Goal: Task Accomplishment & Management: Complete application form

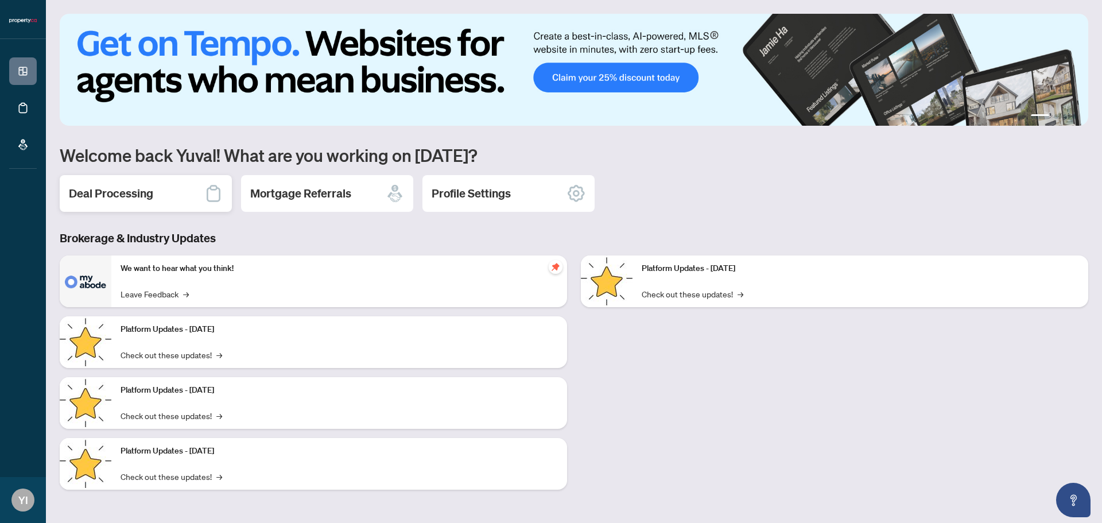
click at [172, 189] on div "Deal Processing" at bounding box center [146, 193] width 172 height 37
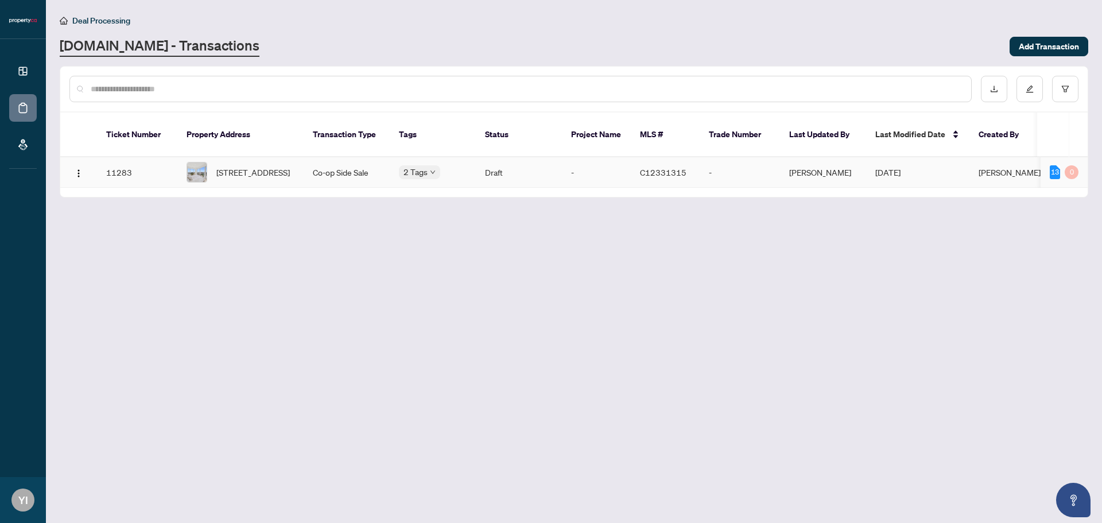
click at [888, 167] on span "[DATE]" at bounding box center [887, 172] width 25 height 10
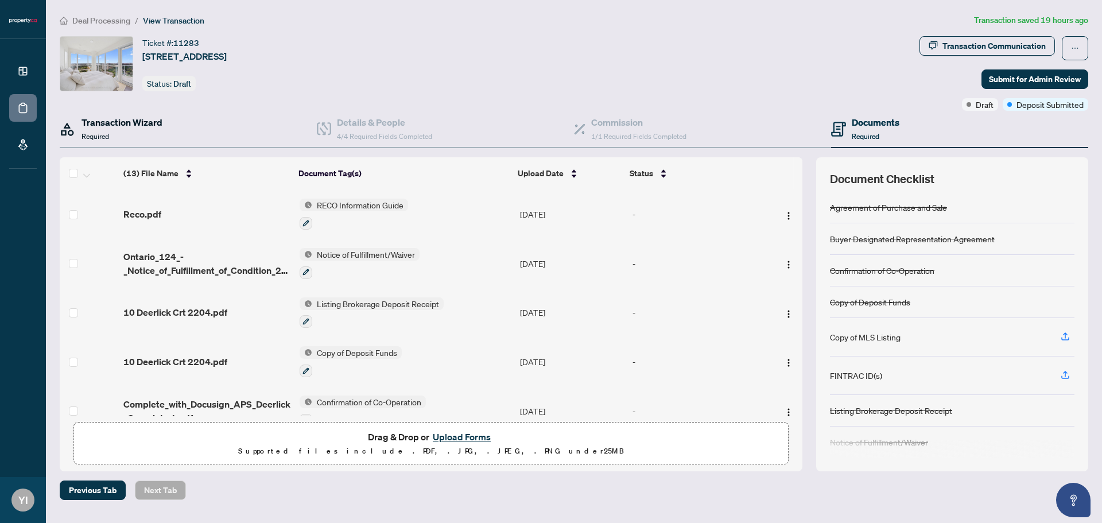
click at [139, 139] on div "Transaction Wizard Required" at bounding box center [122, 128] width 81 height 27
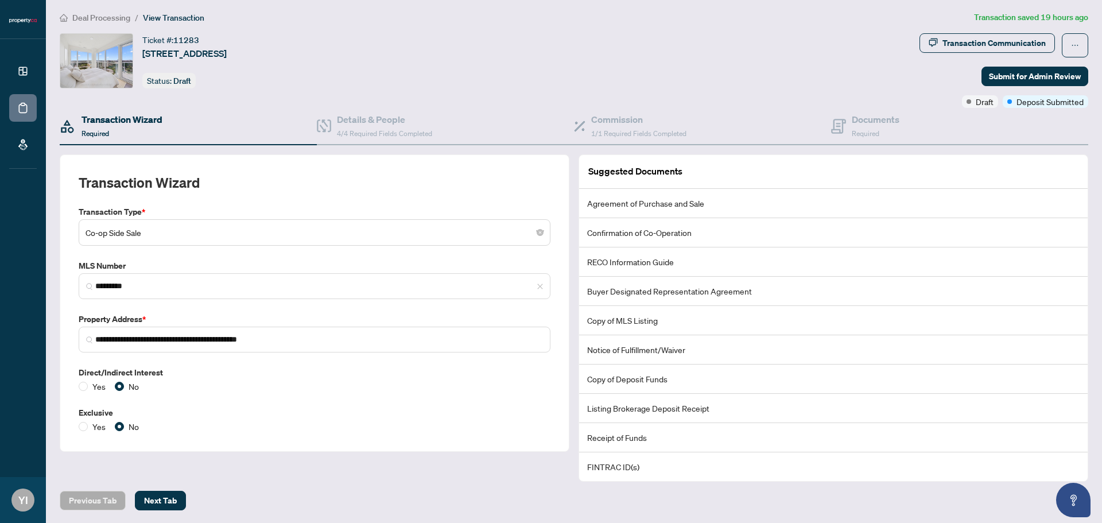
scroll to position [3, 0]
click at [389, 121] on h4 "Details & People" at bounding box center [384, 119] width 95 height 14
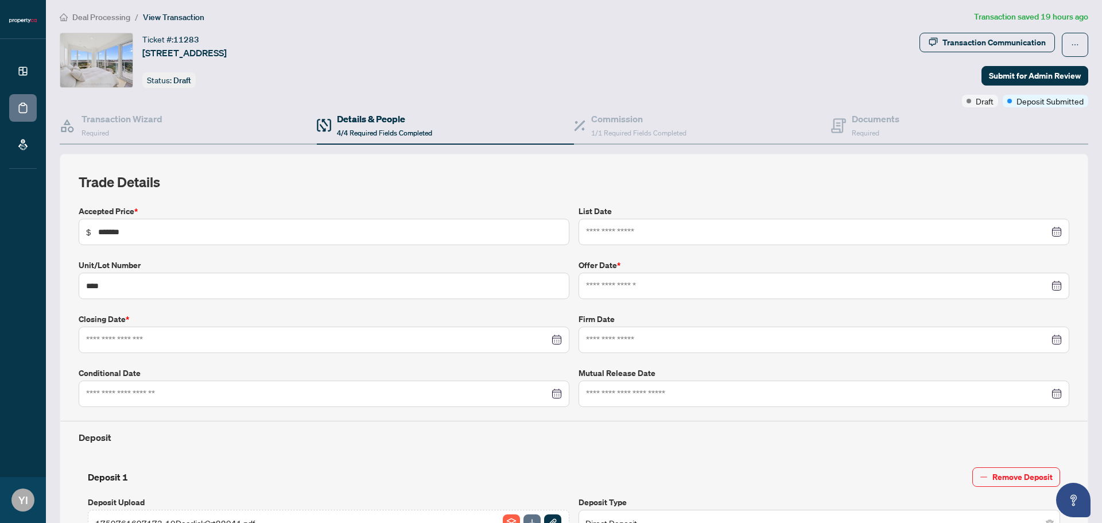
type input "**********"
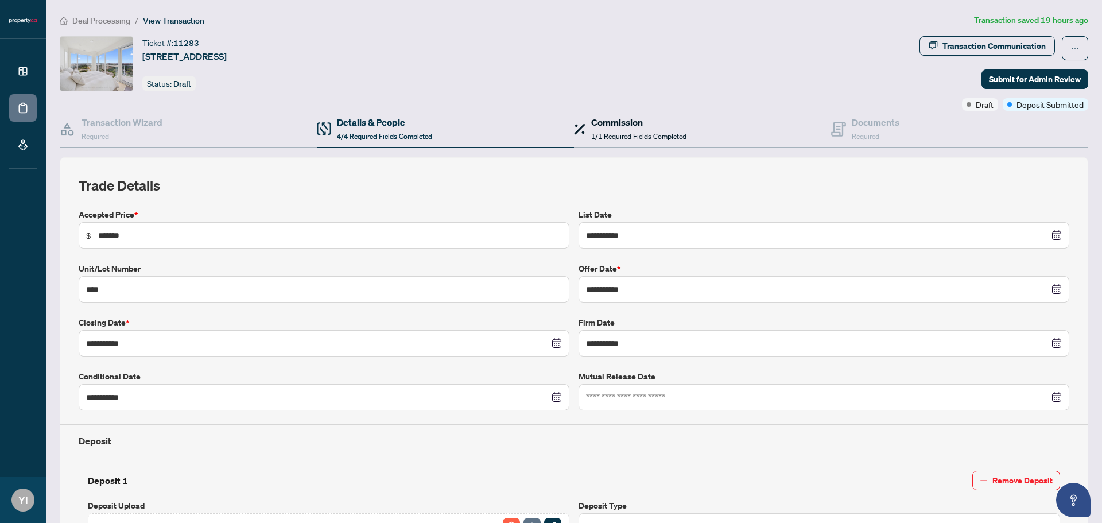
click at [625, 135] on span "1/1 Required Fields Completed" at bounding box center [638, 136] width 95 height 9
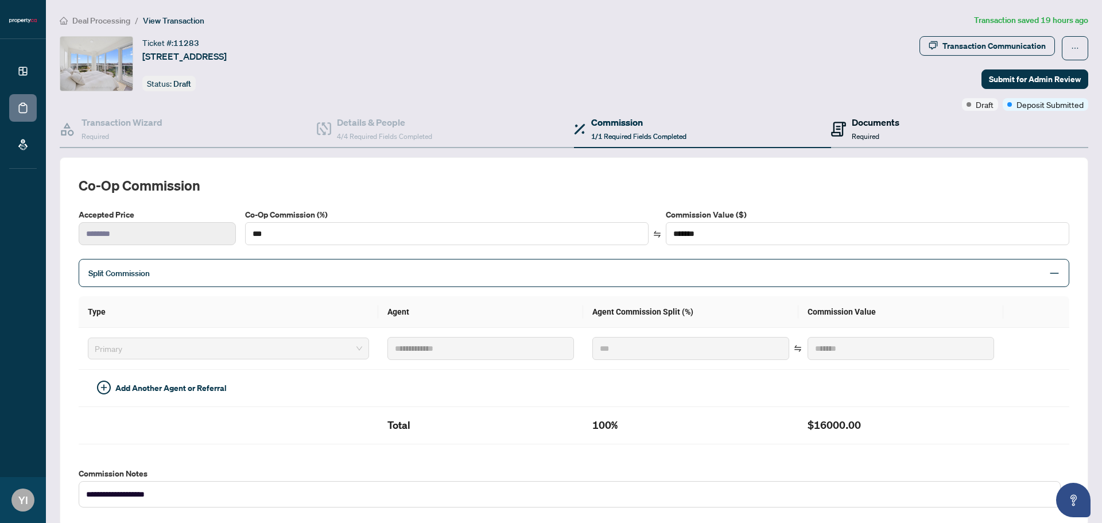
click at [867, 119] on h4 "Documents" at bounding box center [876, 122] width 48 height 14
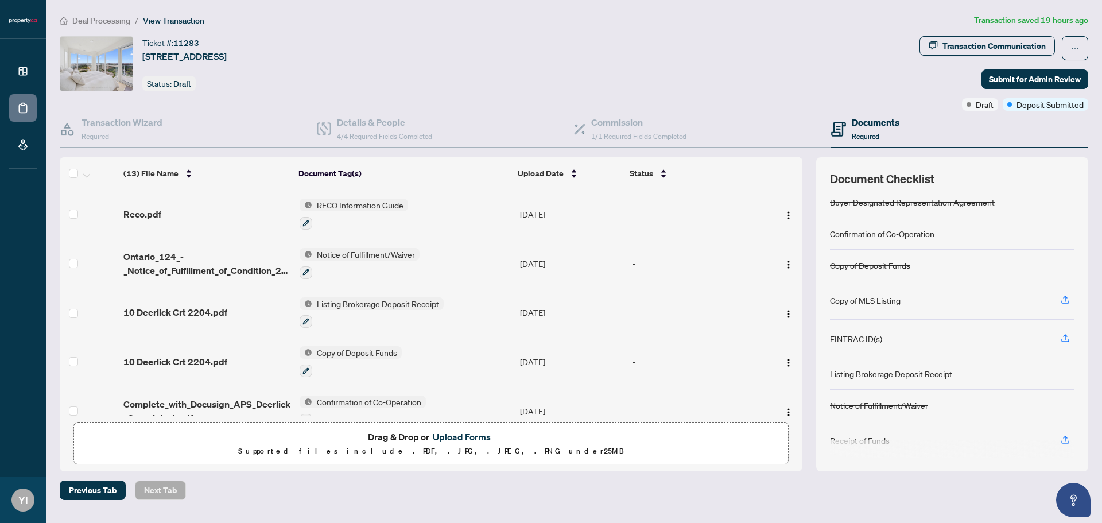
scroll to position [75, 0]
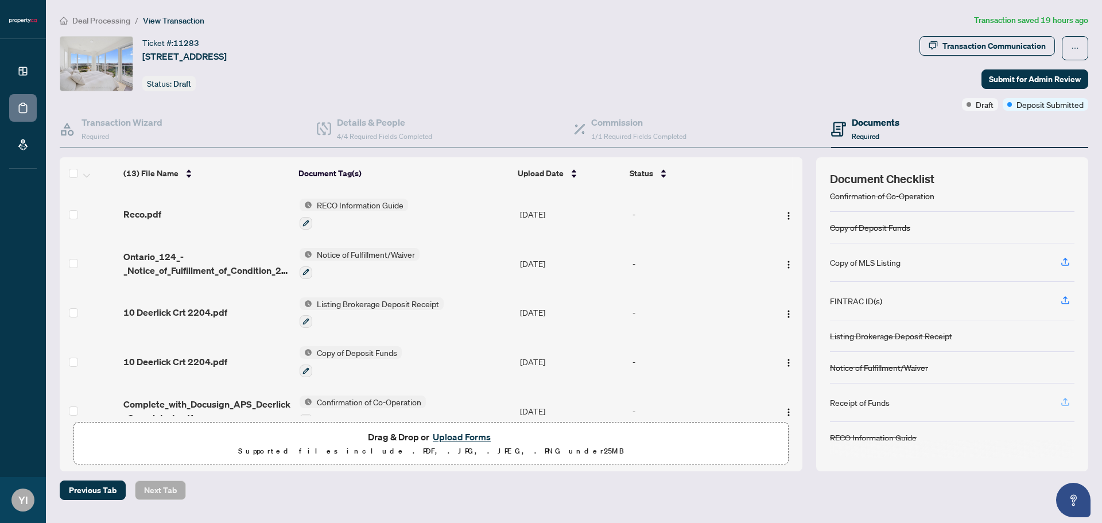
click at [1067, 401] on icon "button" at bounding box center [1065, 402] width 10 height 10
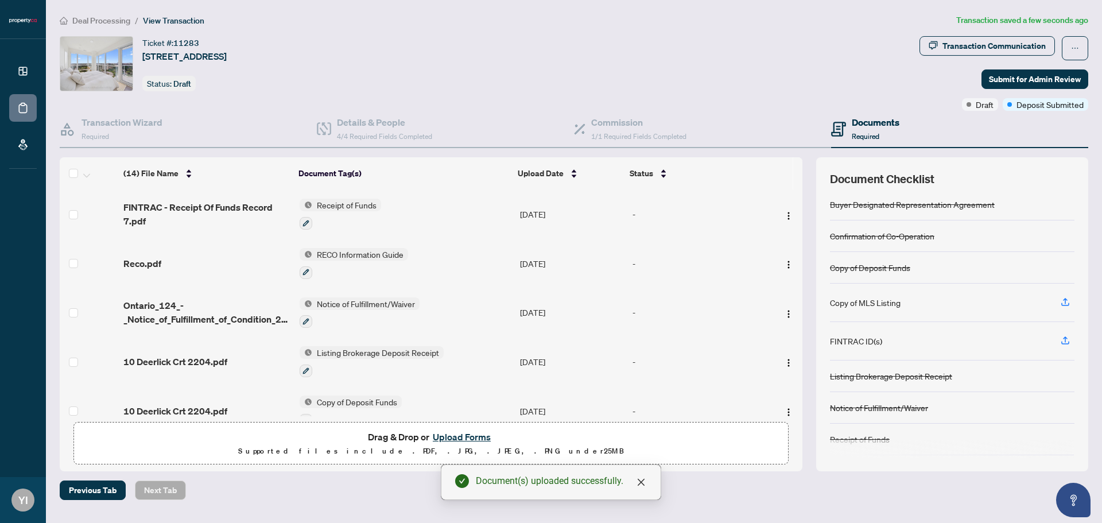
scroll to position [68, 0]
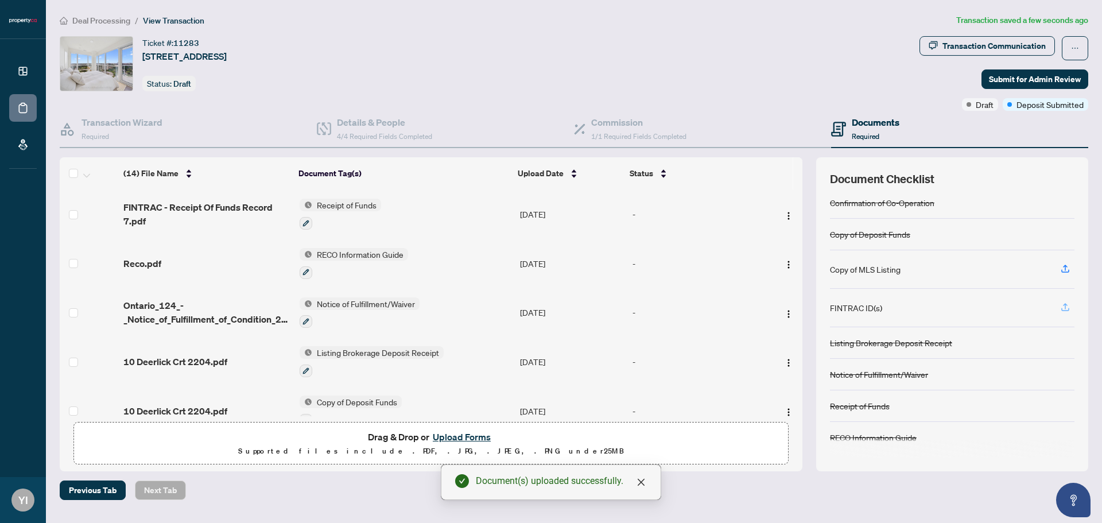
click at [1063, 303] on icon "button" at bounding box center [1065, 307] width 10 height 10
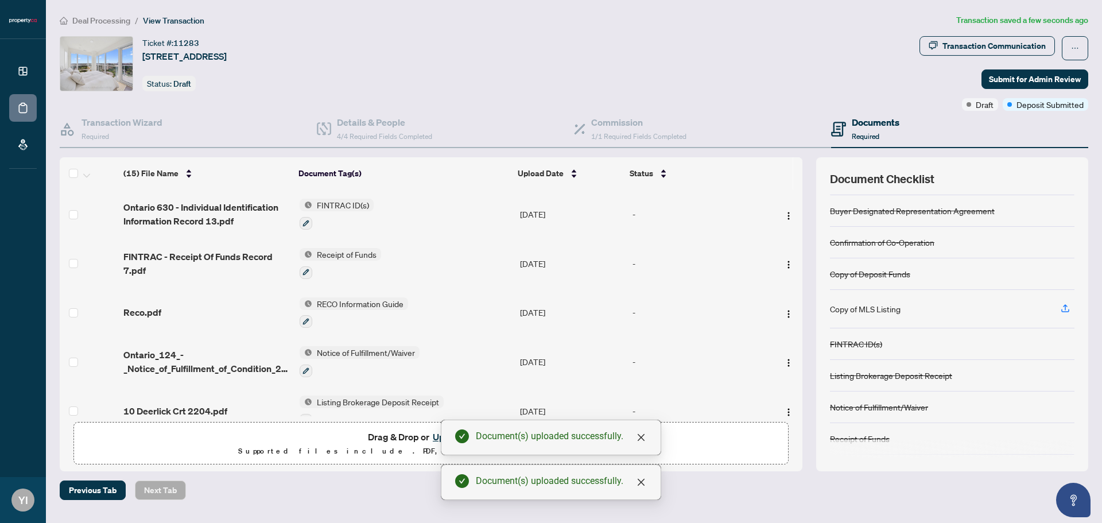
scroll to position [0, 0]
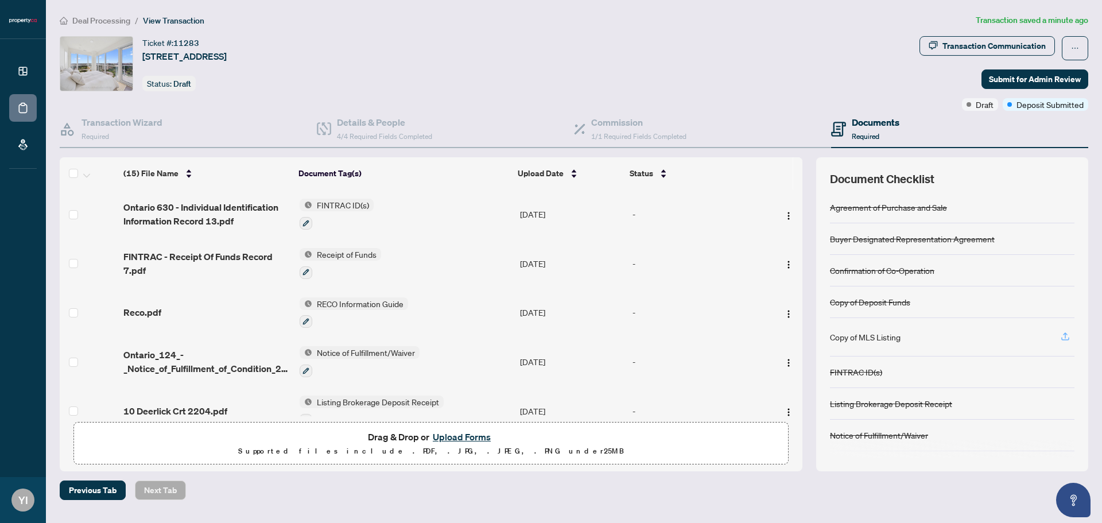
click at [1059, 333] on button "button" at bounding box center [1065, 337] width 18 height 20
click at [1069, 331] on icon "button" at bounding box center [1065, 336] width 10 height 10
click at [1070, 340] on icon "button" at bounding box center [1065, 336] width 10 height 10
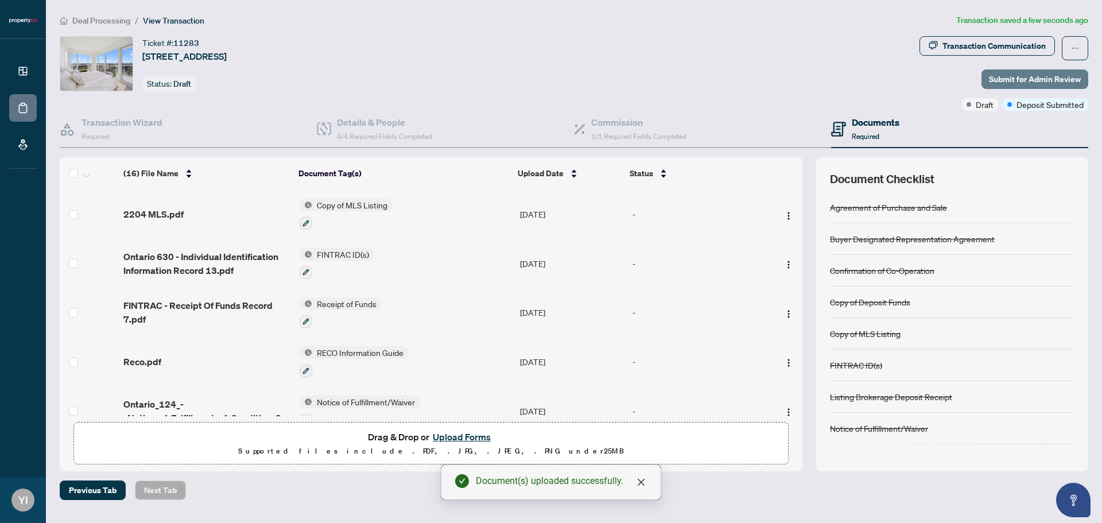
click at [1026, 73] on span "Submit for Admin Review" at bounding box center [1035, 79] width 92 height 18
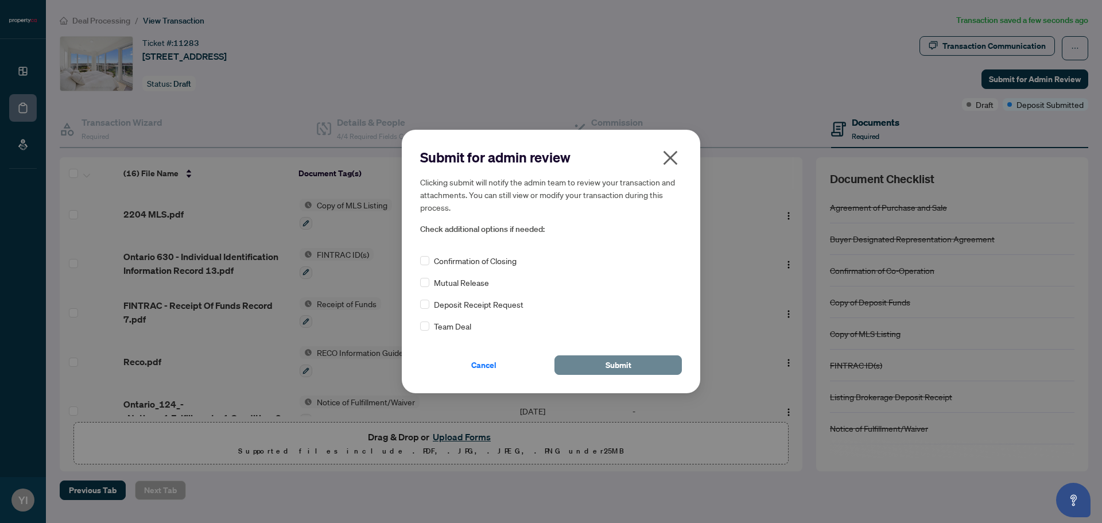
click at [608, 368] on span "Submit" at bounding box center [619, 365] width 26 height 18
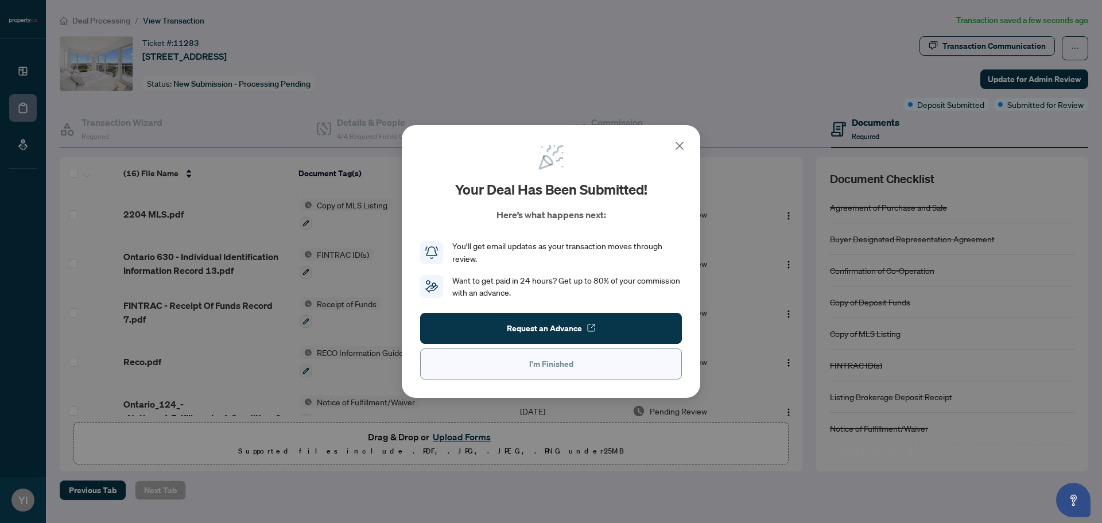
click at [552, 373] on span "I'm Finished" at bounding box center [551, 364] width 44 height 18
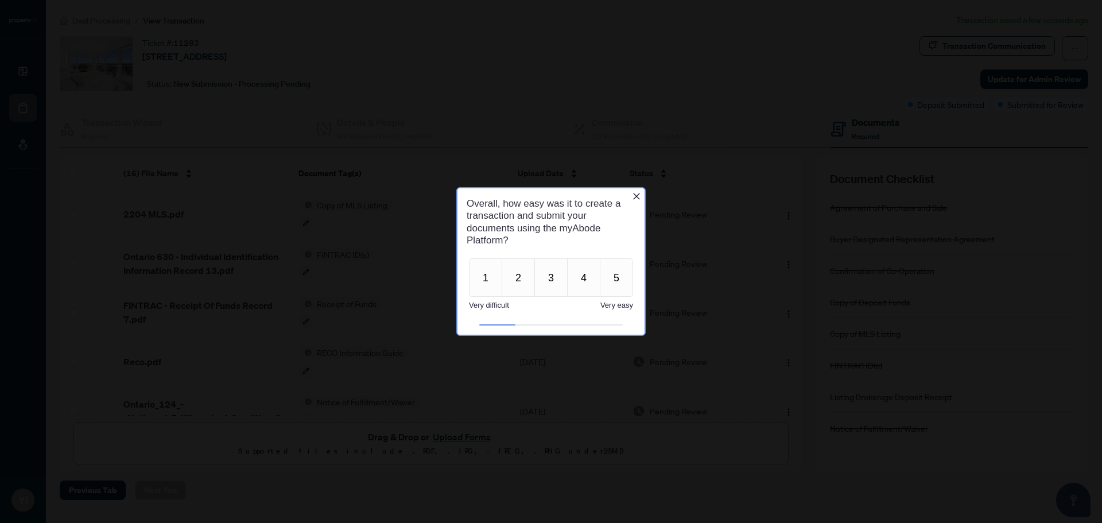
click at [635, 197] on icon "Close button" at bounding box center [636, 196] width 7 height 7
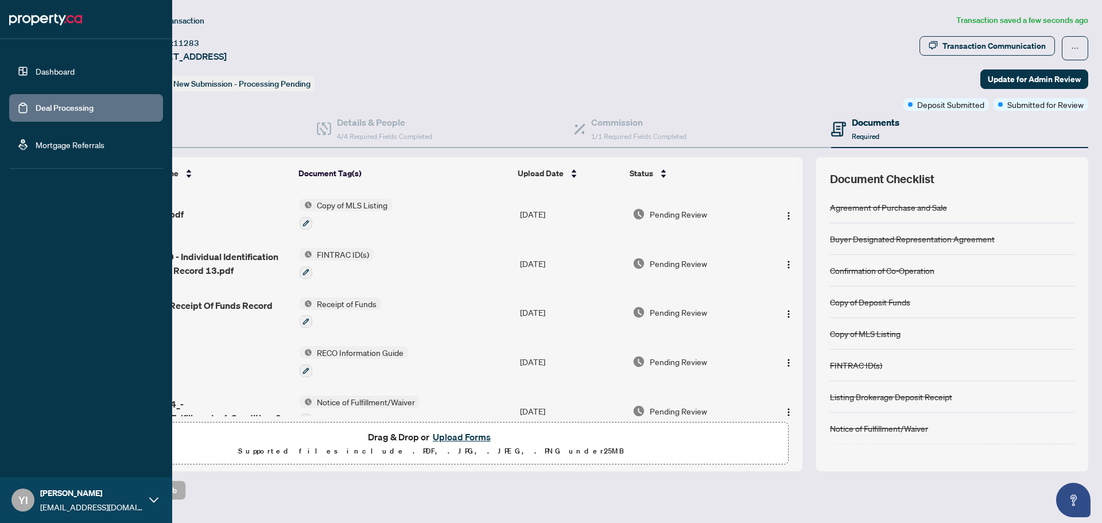
click at [36, 69] on link "Dashboard" at bounding box center [55, 71] width 39 height 10
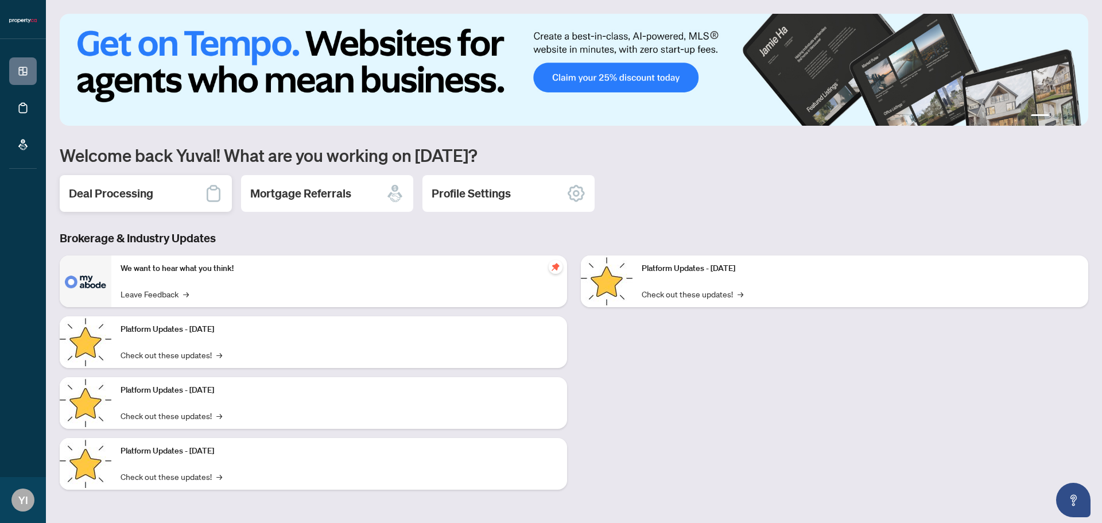
click at [182, 187] on div "Deal Processing" at bounding box center [146, 193] width 172 height 37
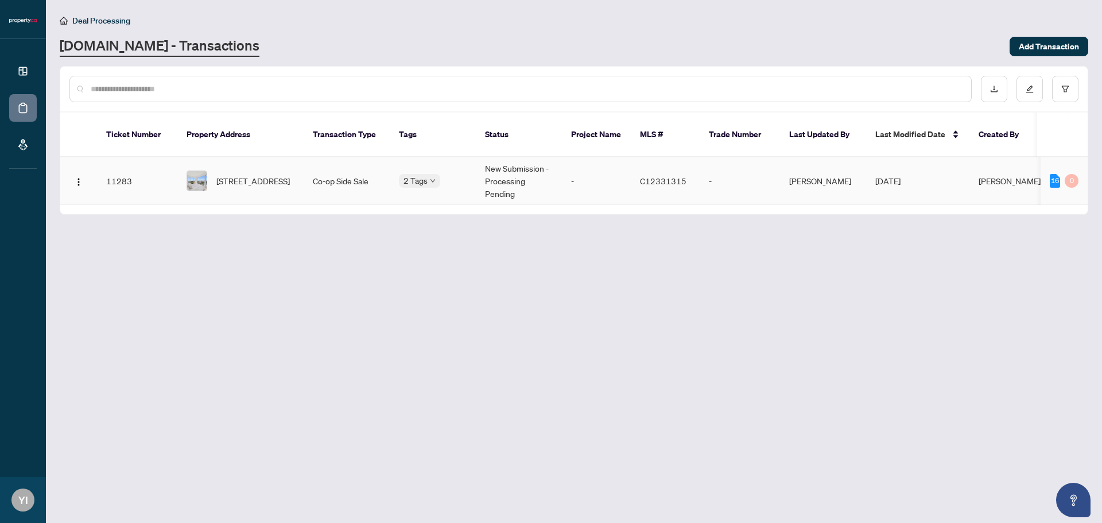
click at [421, 170] on body "Dashboard Deal Processing Mortgage Referrals [PERSON_NAME] Izchaki [EMAIL_ADDRE…" at bounding box center [551, 261] width 1102 height 523
click at [470, 247] on main "Deal Processing [DOMAIN_NAME] - Transactions Add Transaction Ticket Number Prop…" at bounding box center [574, 261] width 1056 height 523
click at [419, 175] on span "2 Tags" at bounding box center [416, 180] width 24 height 13
click at [458, 214] on main "Deal Processing [DOMAIN_NAME] - Transactions Add Transaction Ticket Number Prop…" at bounding box center [574, 261] width 1056 height 523
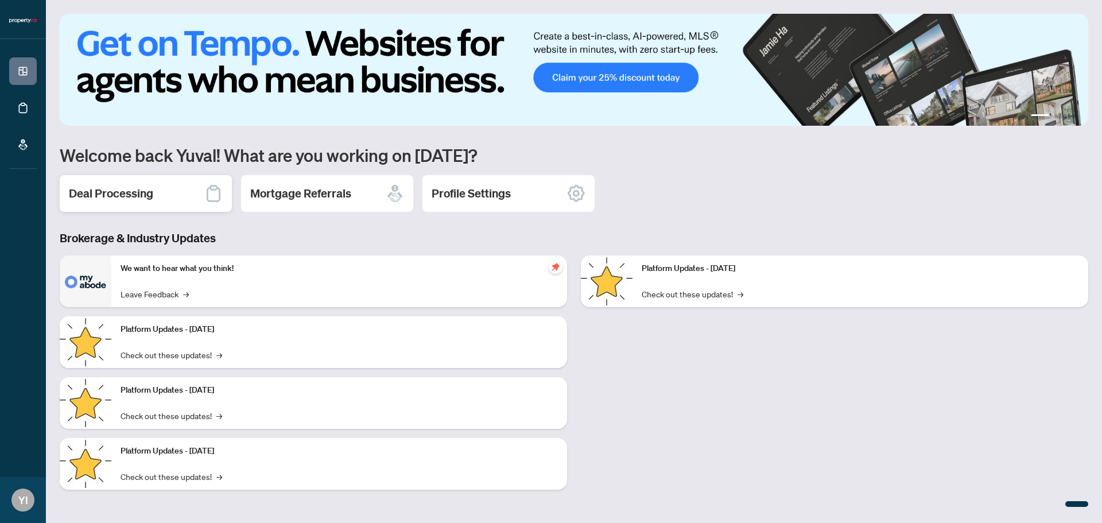
click at [130, 190] on h2 "Deal Processing" at bounding box center [111, 193] width 84 height 16
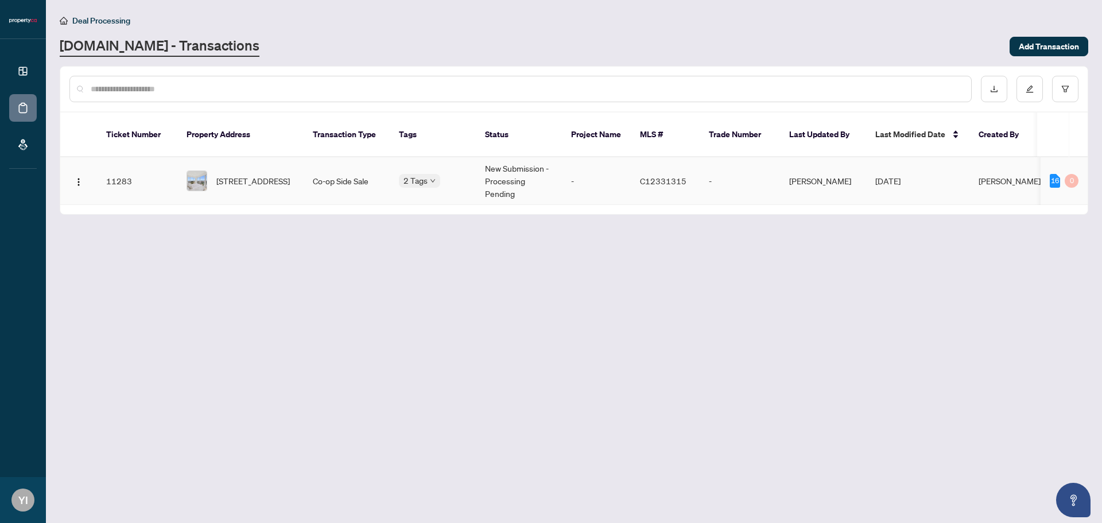
click at [164, 163] on td "11283" at bounding box center [137, 181] width 80 height 48
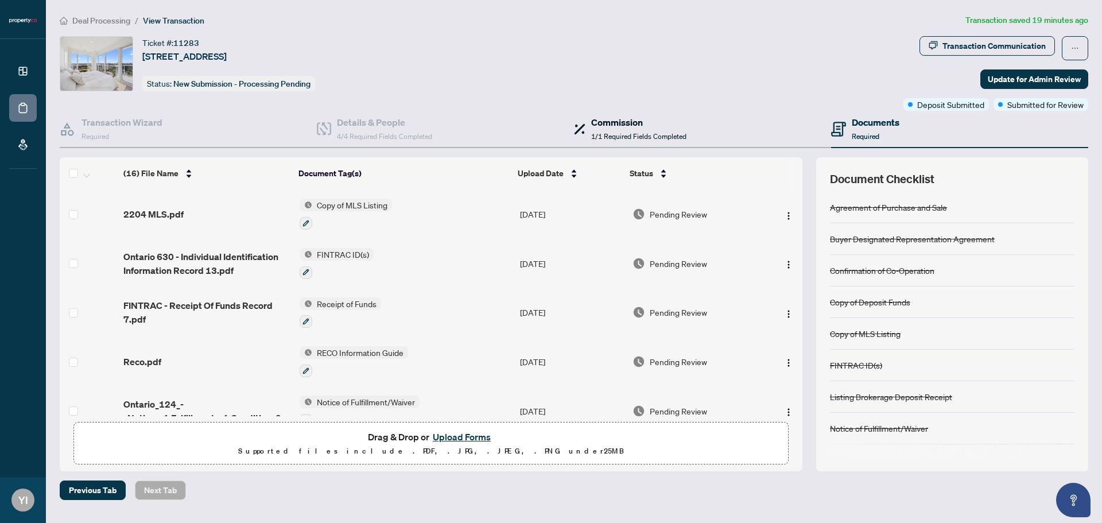
click at [599, 126] on h4 "Commission" at bounding box center [638, 122] width 95 height 14
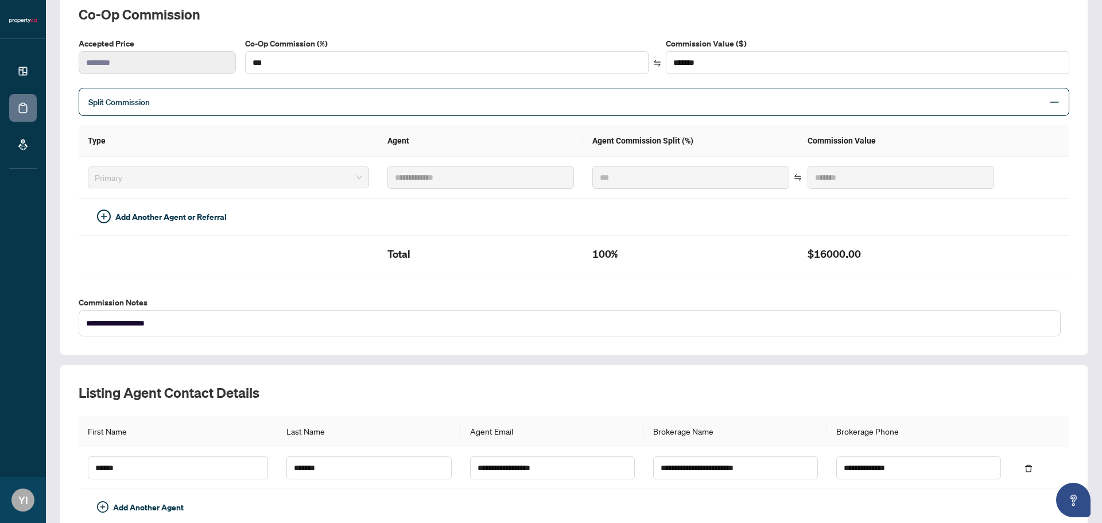
scroll to position [230, 0]
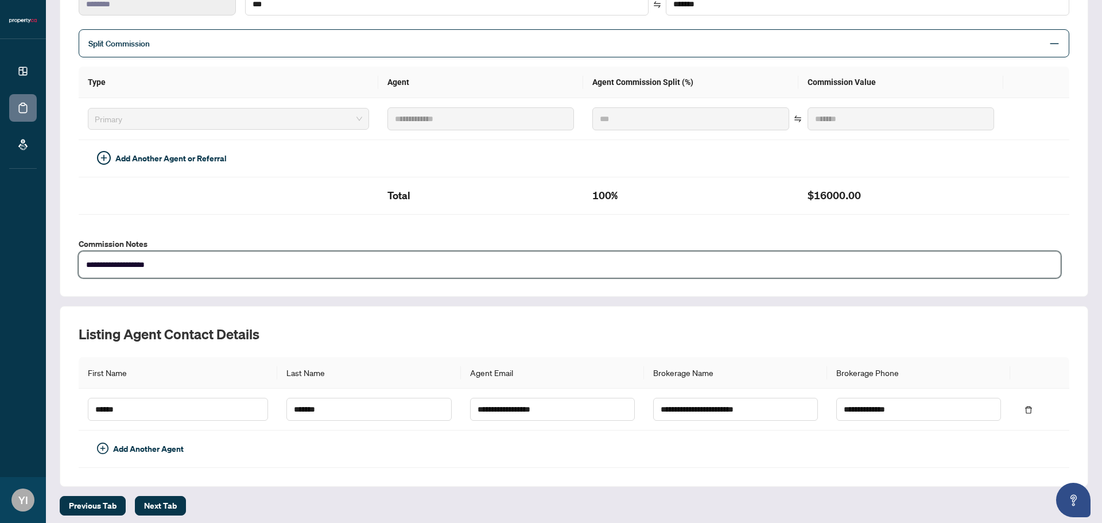
click at [225, 263] on textarea "**********" at bounding box center [570, 264] width 982 height 26
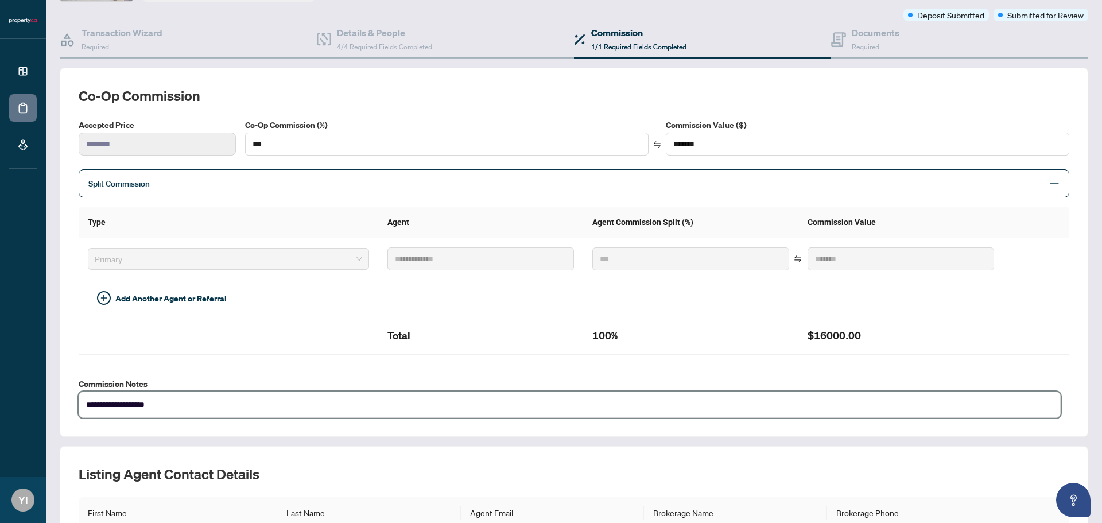
scroll to position [0, 0]
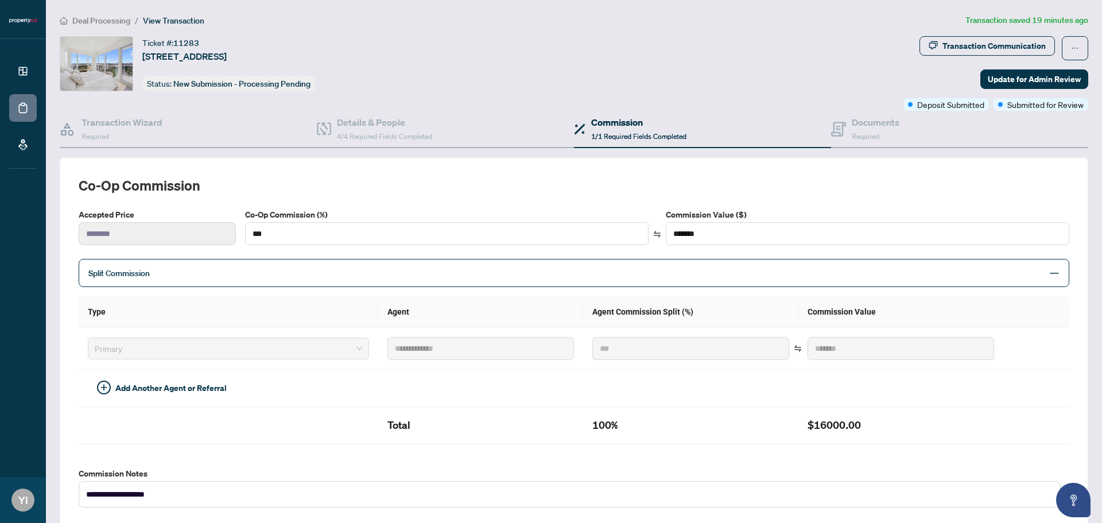
click at [363, 265] on div "Split Commission" at bounding box center [574, 273] width 991 height 28
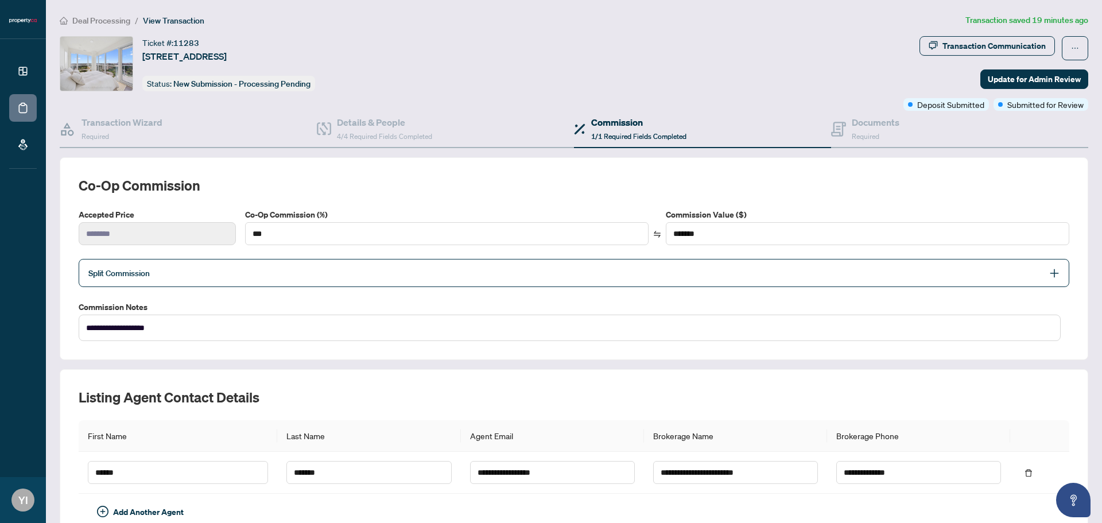
click at [363, 265] on div "Split Commission" at bounding box center [574, 273] width 991 height 28
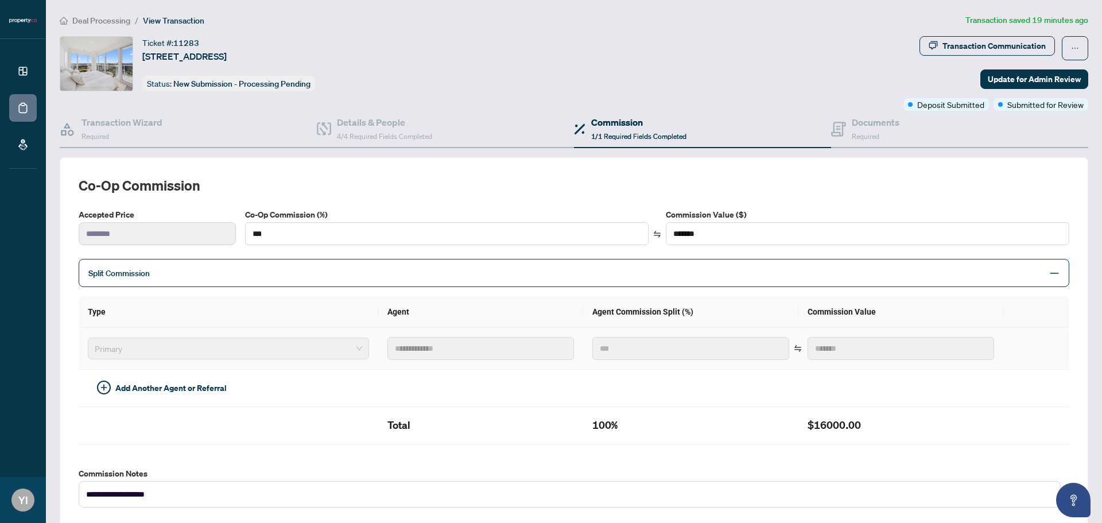
click at [259, 346] on span "Primary" at bounding box center [229, 348] width 268 height 17
click at [192, 394] on span "Add Another Agent or Referral" at bounding box center [170, 388] width 111 height 13
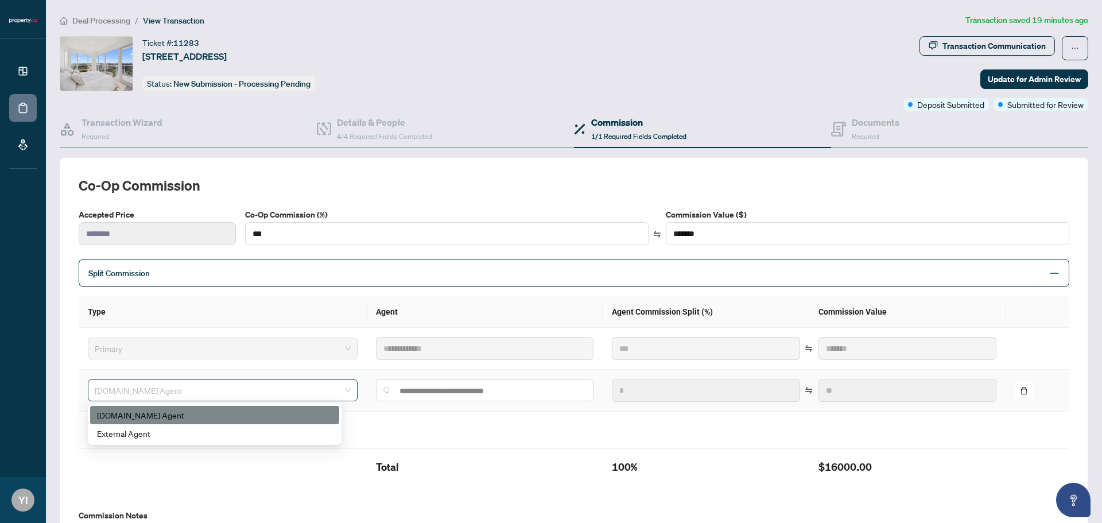
click at [193, 390] on span "Property.ca Agent" at bounding box center [223, 390] width 256 height 17
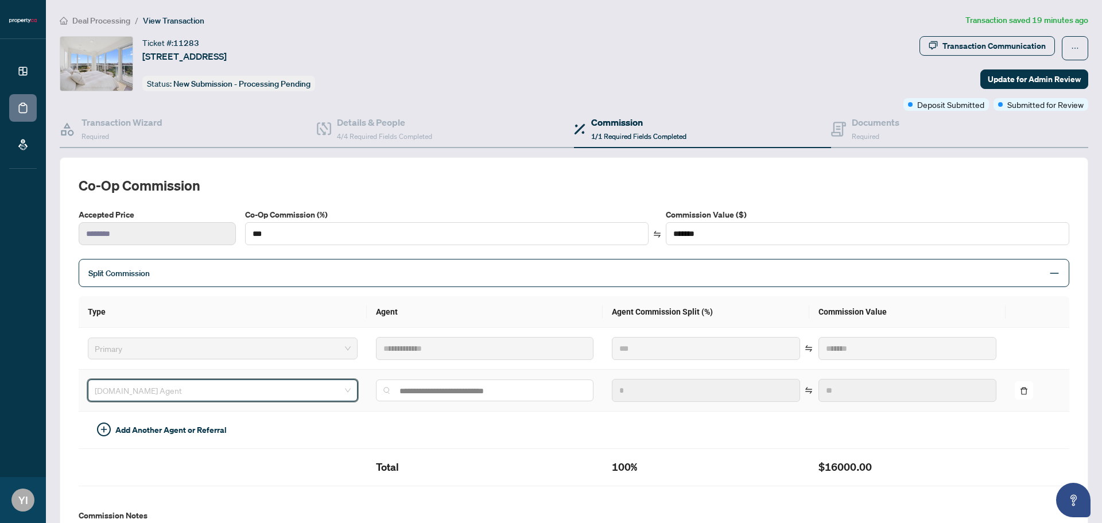
click at [193, 390] on span "Property.ca Agent" at bounding box center [223, 390] width 256 height 17
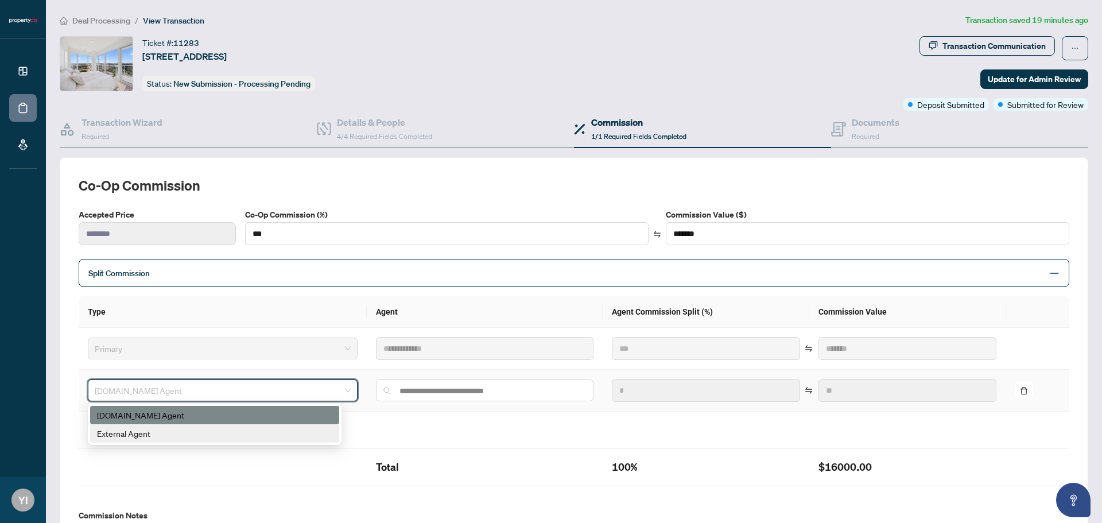
click at [192, 429] on div "External Agent" at bounding box center [214, 433] width 235 height 13
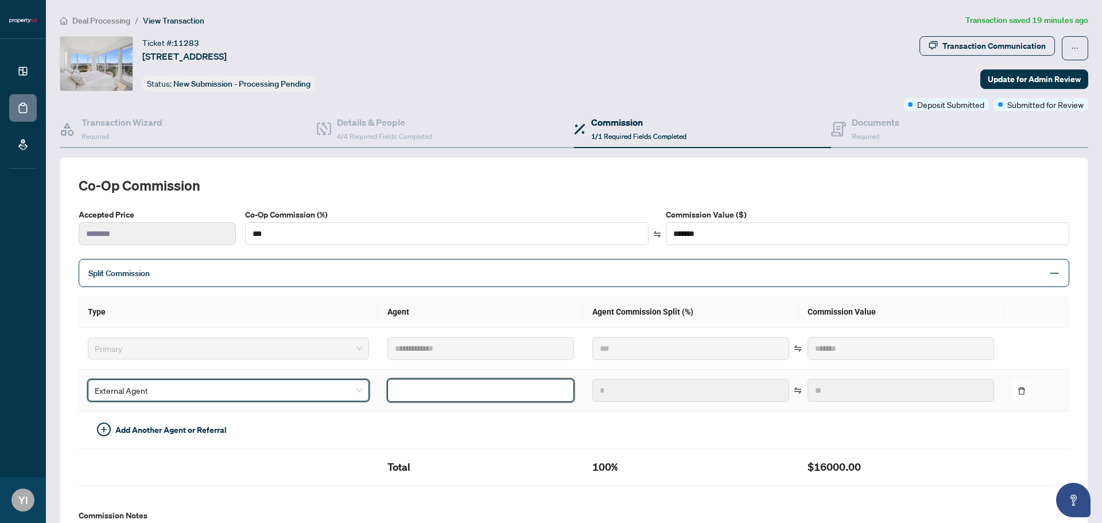
click at [397, 385] on input "text" at bounding box center [480, 390] width 187 height 23
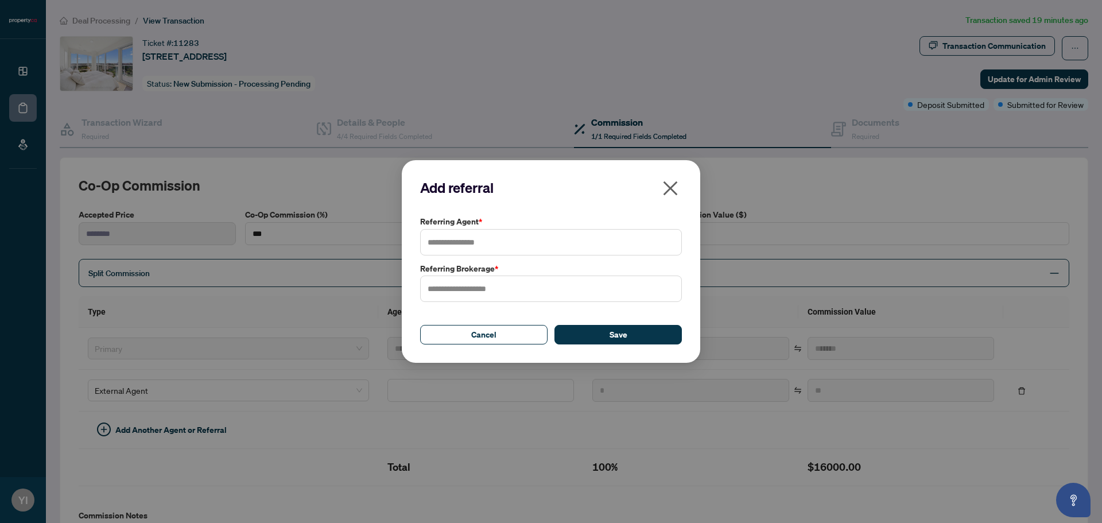
click at [676, 189] on icon "close" at bounding box center [670, 188] width 18 height 18
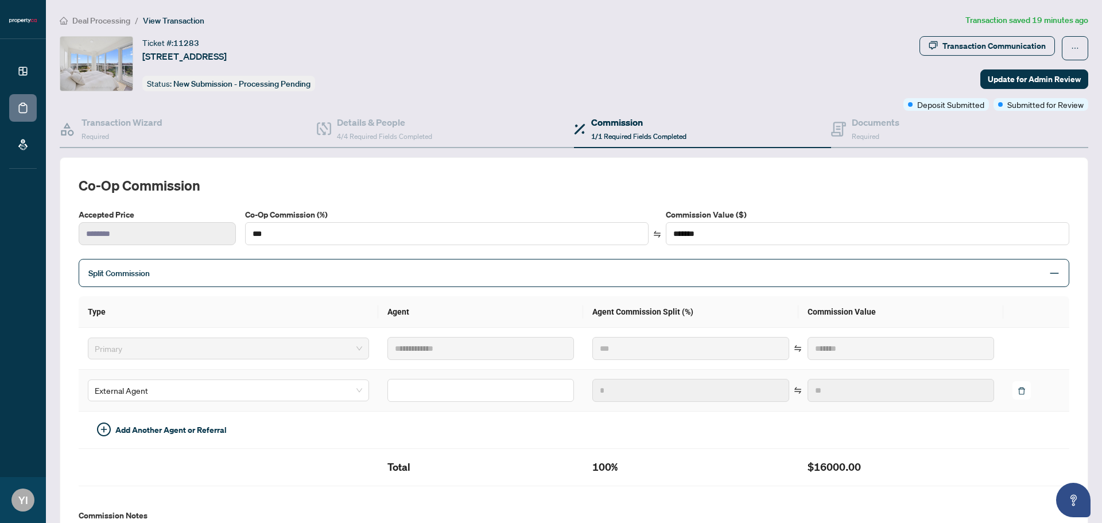
click at [1018, 389] on icon "delete" at bounding box center [1022, 391] width 8 height 8
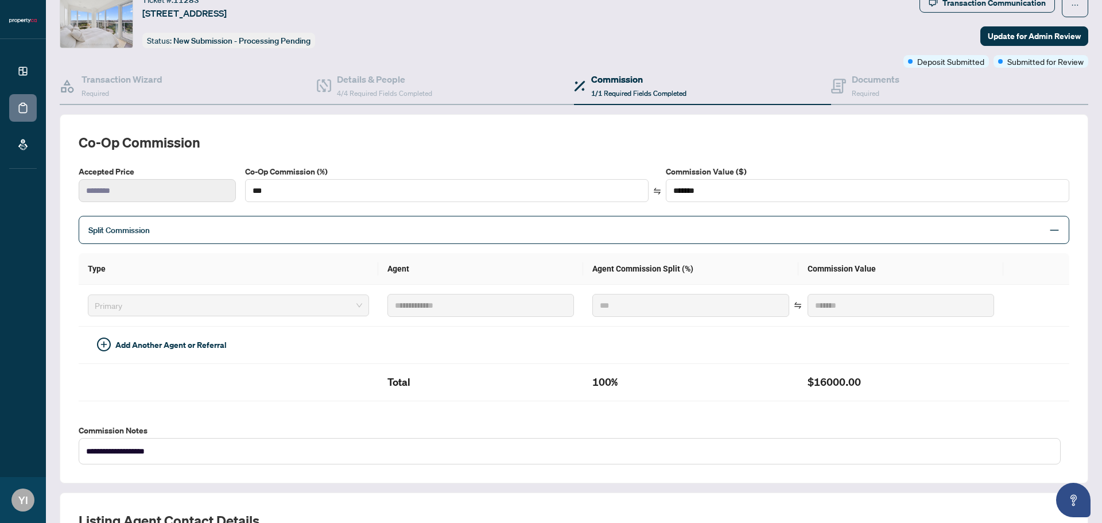
scroll to position [115, 0]
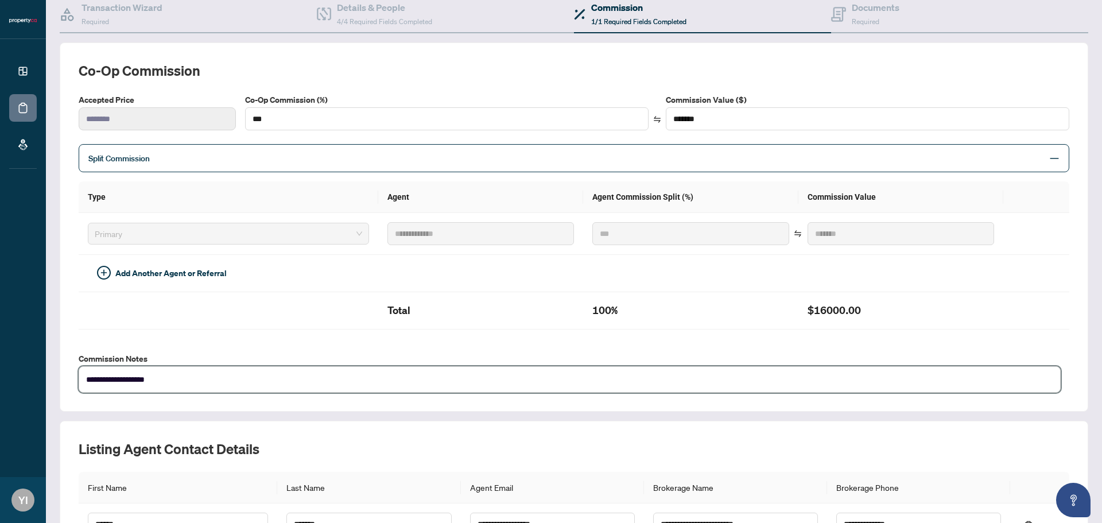
click at [278, 378] on textarea "**********" at bounding box center [570, 379] width 982 height 26
type textarea "**********"
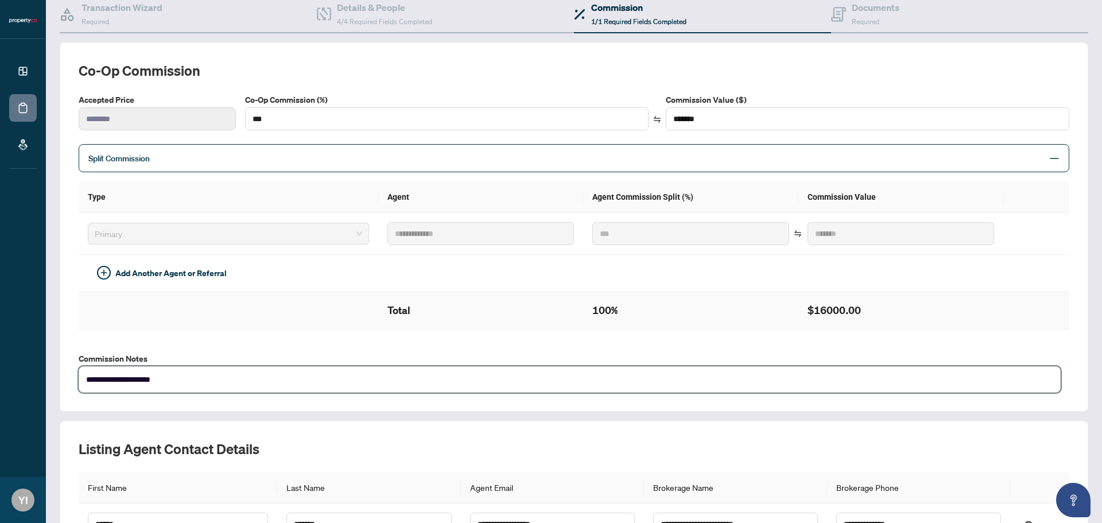
type textarea "**********"
click at [86, 377] on textarea "**********" at bounding box center [570, 379] width 982 height 26
type textarea "**********"
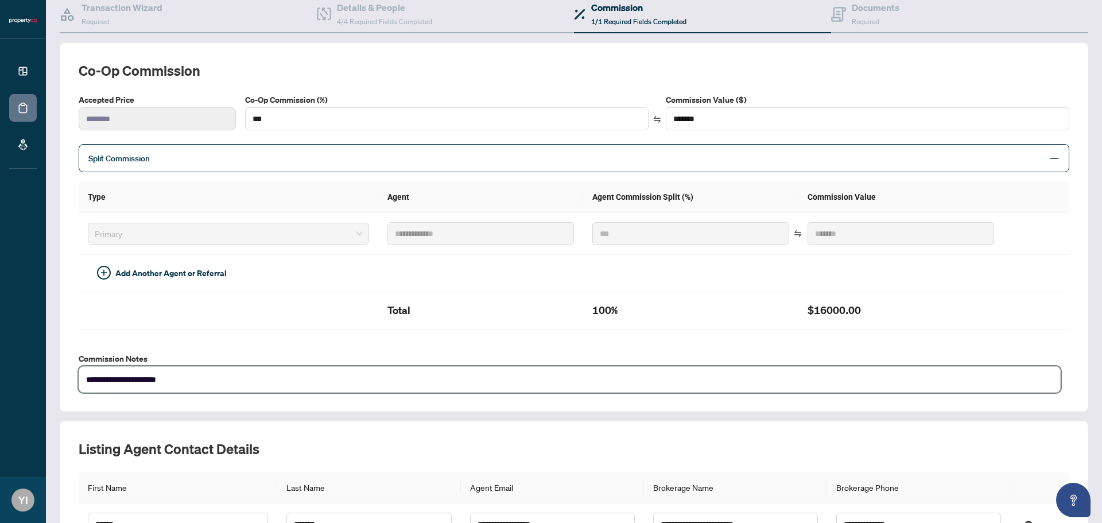
type textarea "**********"
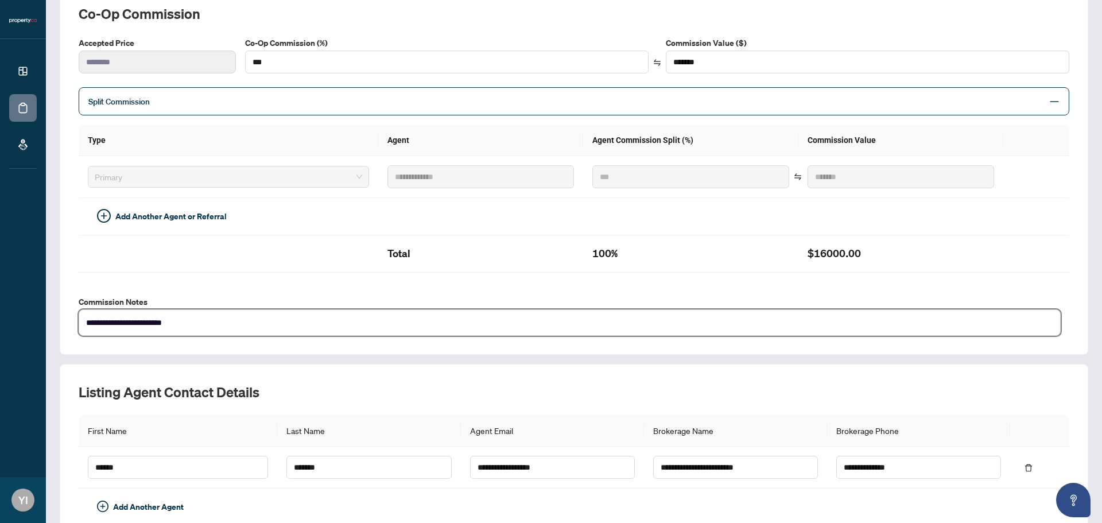
scroll to position [236, 0]
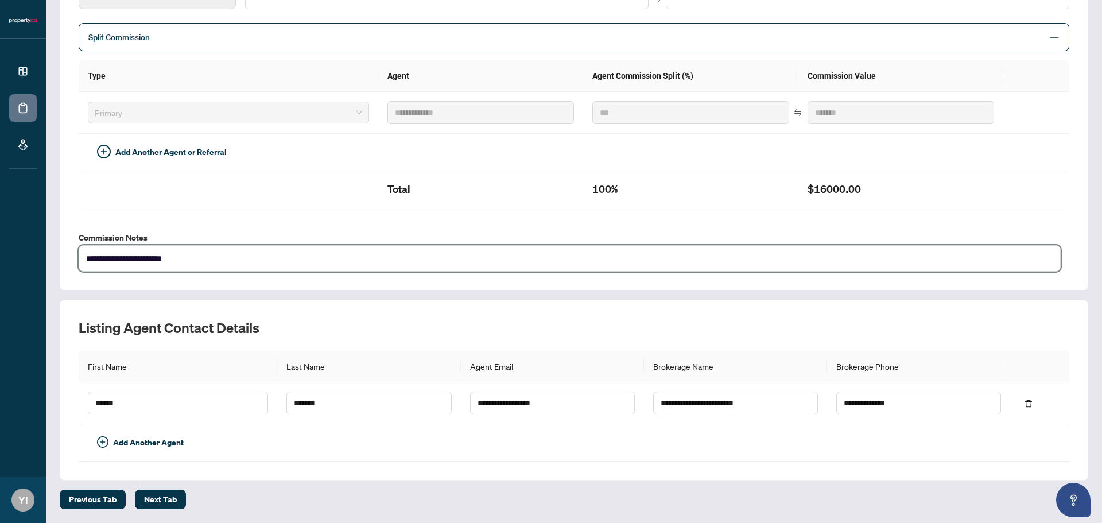
click at [206, 257] on textarea "**********" at bounding box center [570, 258] width 982 height 26
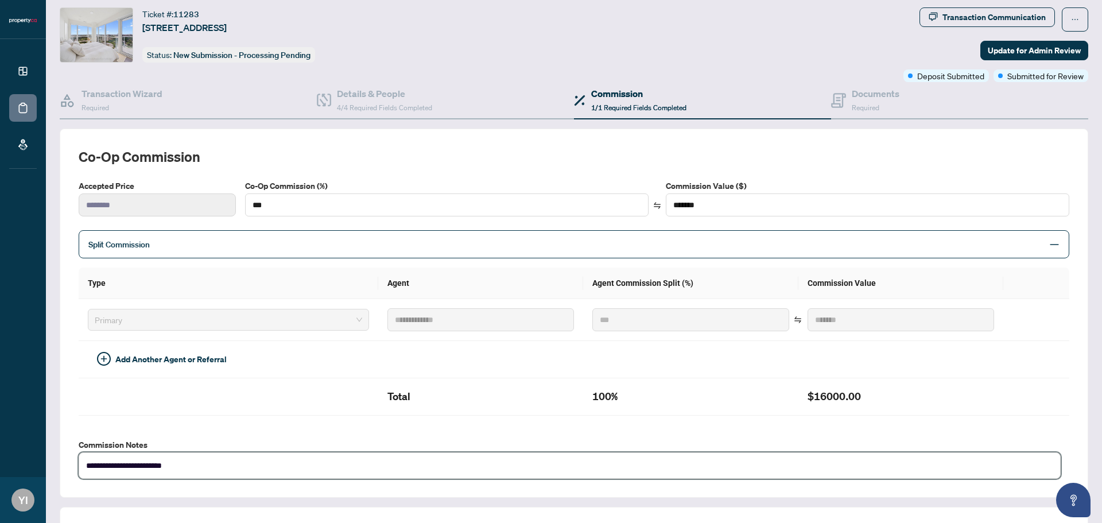
scroll to position [0, 0]
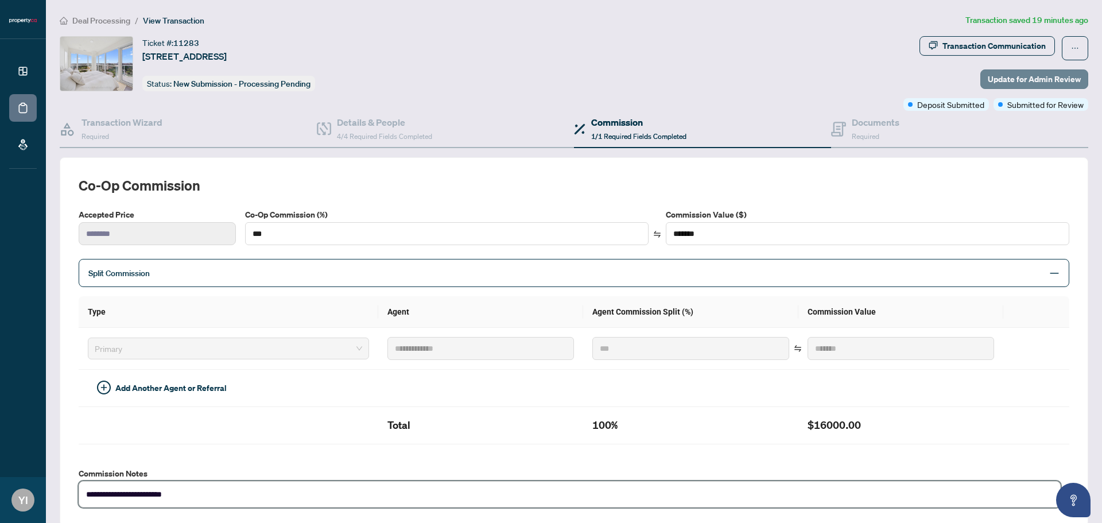
type textarea "**********"
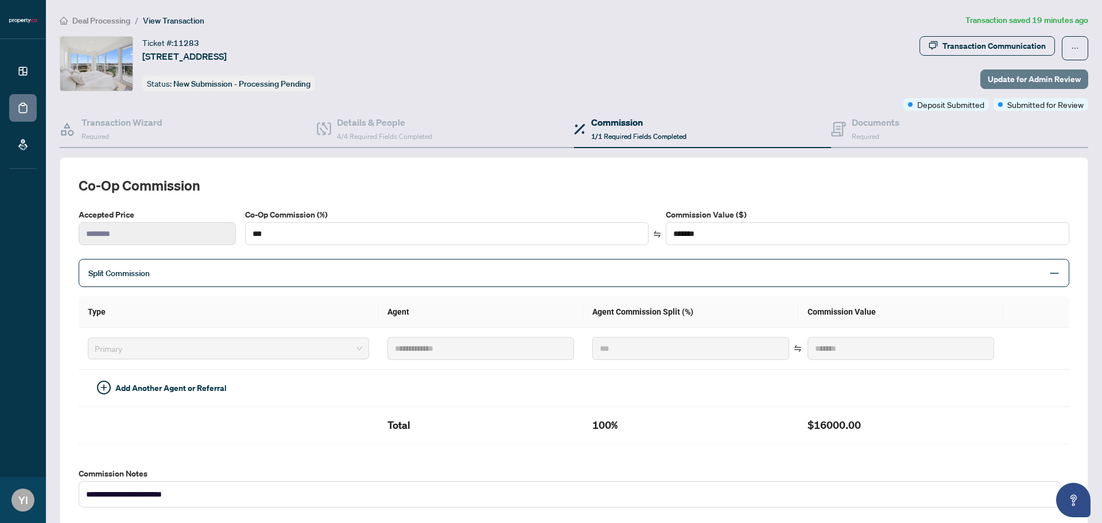
click at [1034, 81] on span "Update for Admin Review" at bounding box center [1034, 79] width 93 height 18
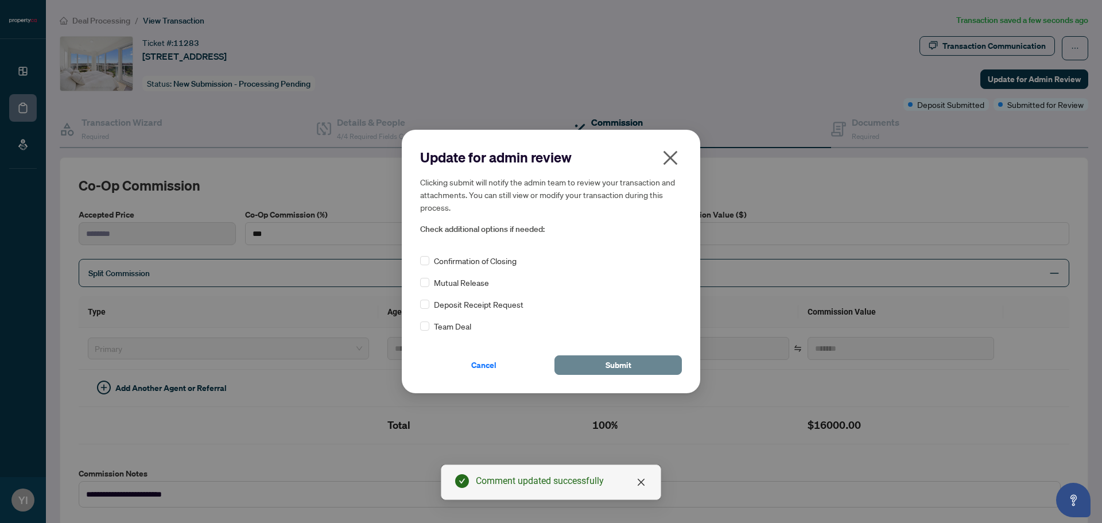
click at [596, 363] on button "Submit" at bounding box center [618, 365] width 127 height 20
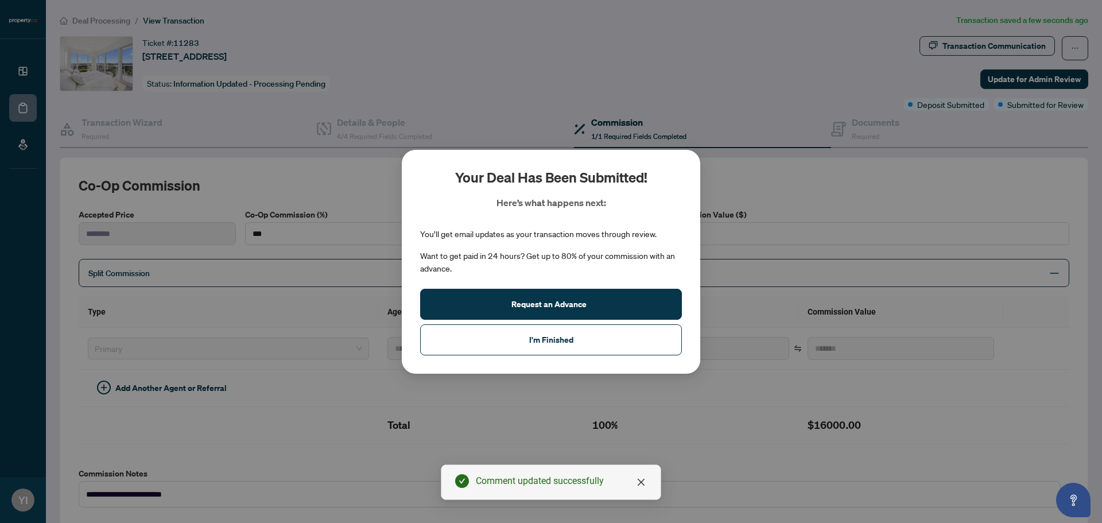
click at [22, 73] on div "Your deal has been submitted! Here’s what happens next: You’ll get email update…" at bounding box center [551, 261] width 1102 height 523
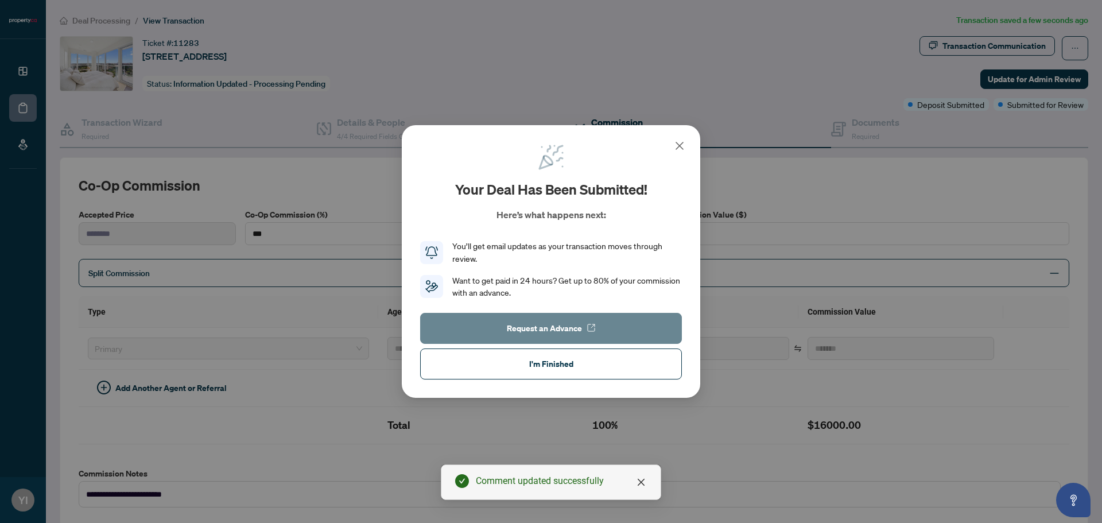
click at [567, 328] on span "Request an Advance" at bounding box center [544, 328] width 75 height 18
